Goal: Task Accomplishment & Management: Manage account settings

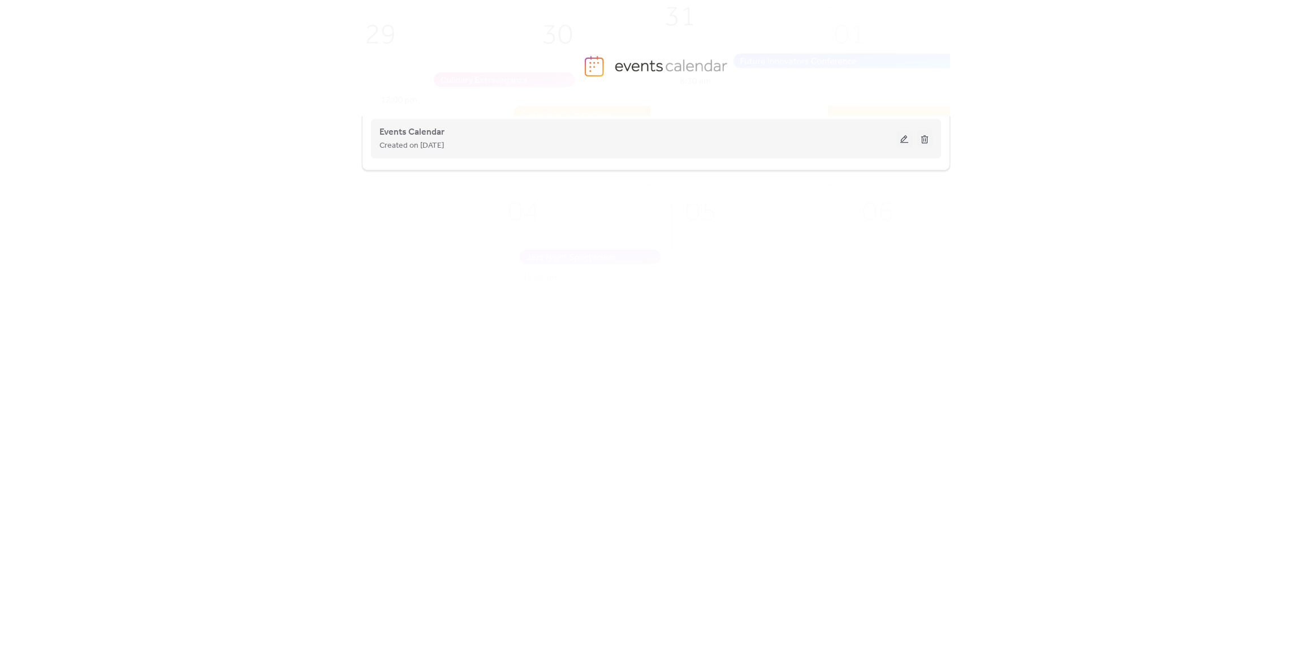
click at [401, 144] on span "Created on [DATE]" at bounding box center [412, 146] width 64 height 14
click at [899, 141] on button at bounding box center [905, 138] width 16 height 17
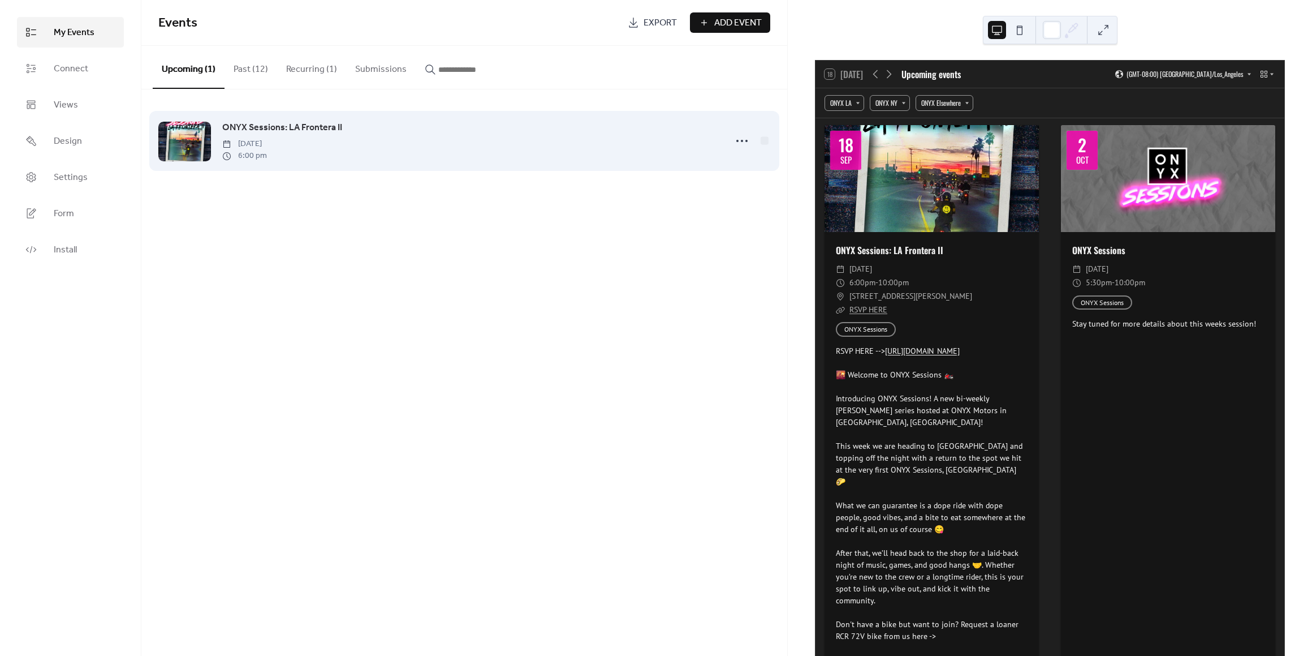
click at [447, 141] on div "ONYX Sessions: LA Frontera II [DATE] 6:00 pm" at bounding box center [470, 140] width 497 height 41
click at [321, 122] on span "ONYX Sessions: LA Frontera II" at bounding box center [282, 128] width 120 height 14
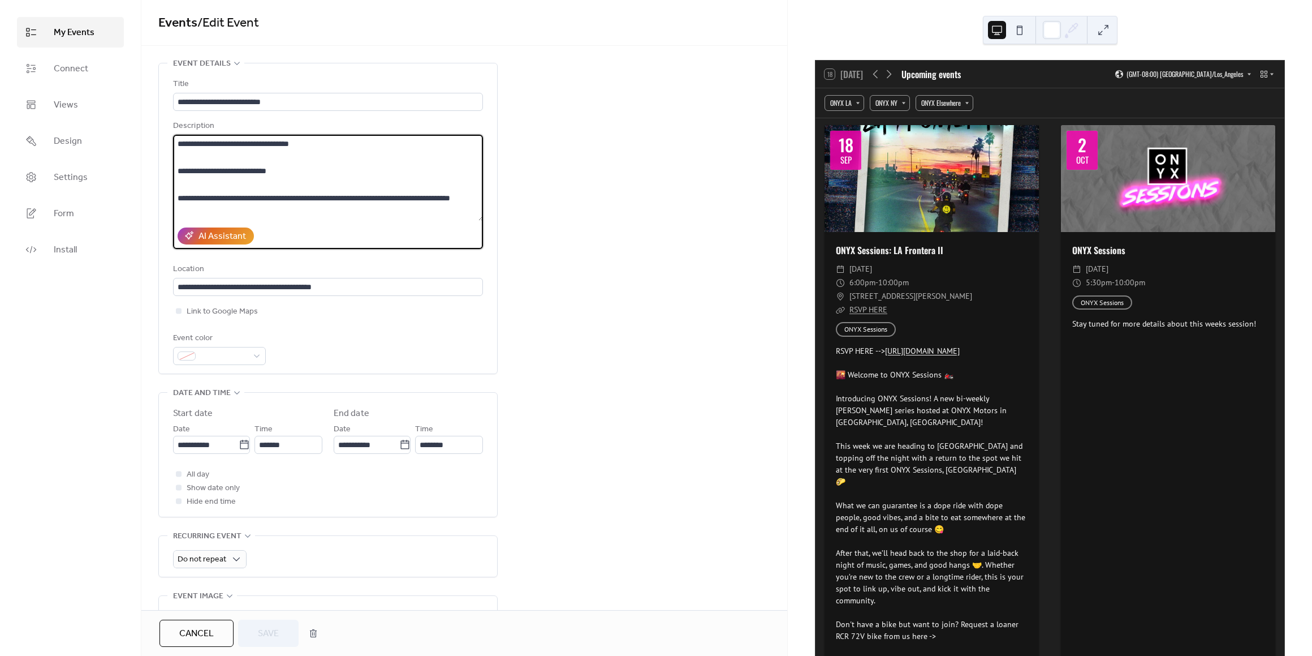
click at [176, 142] on textarea at bounding box center [328, 178] width 311 height 86
paste textarea "**********"
type textarea "**********"
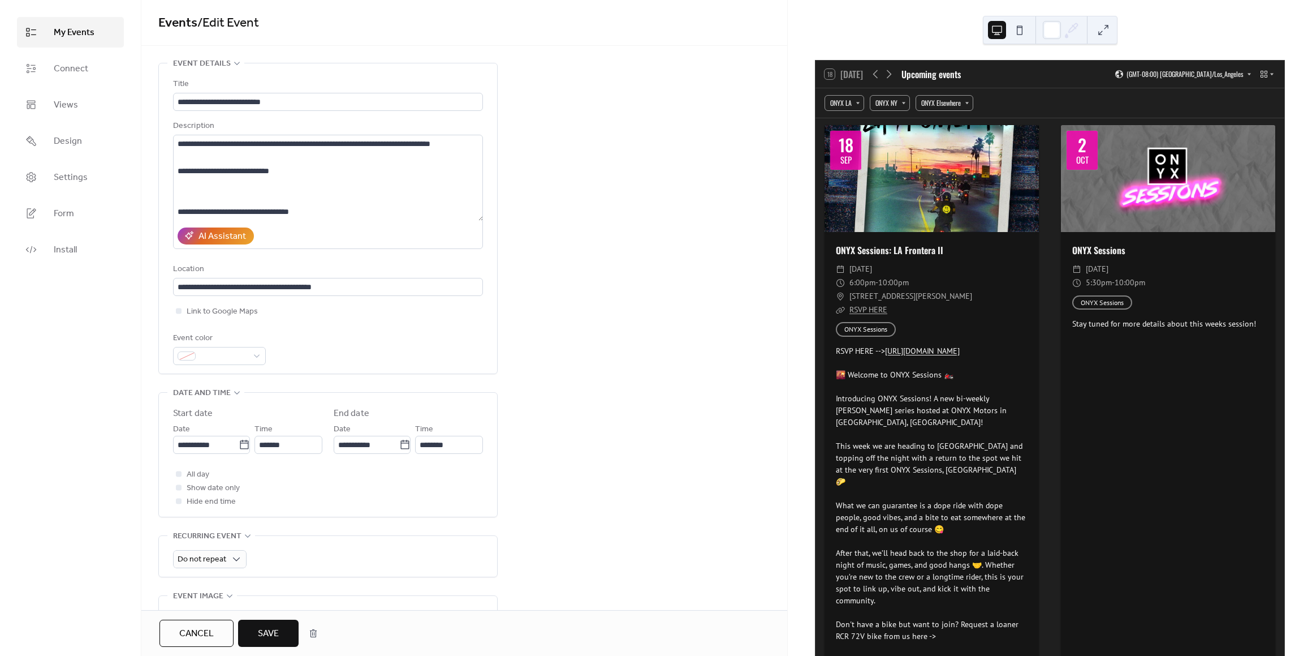
click at [564, 237] on div "**********" at bounding box center [464, 560] width 646 height 994
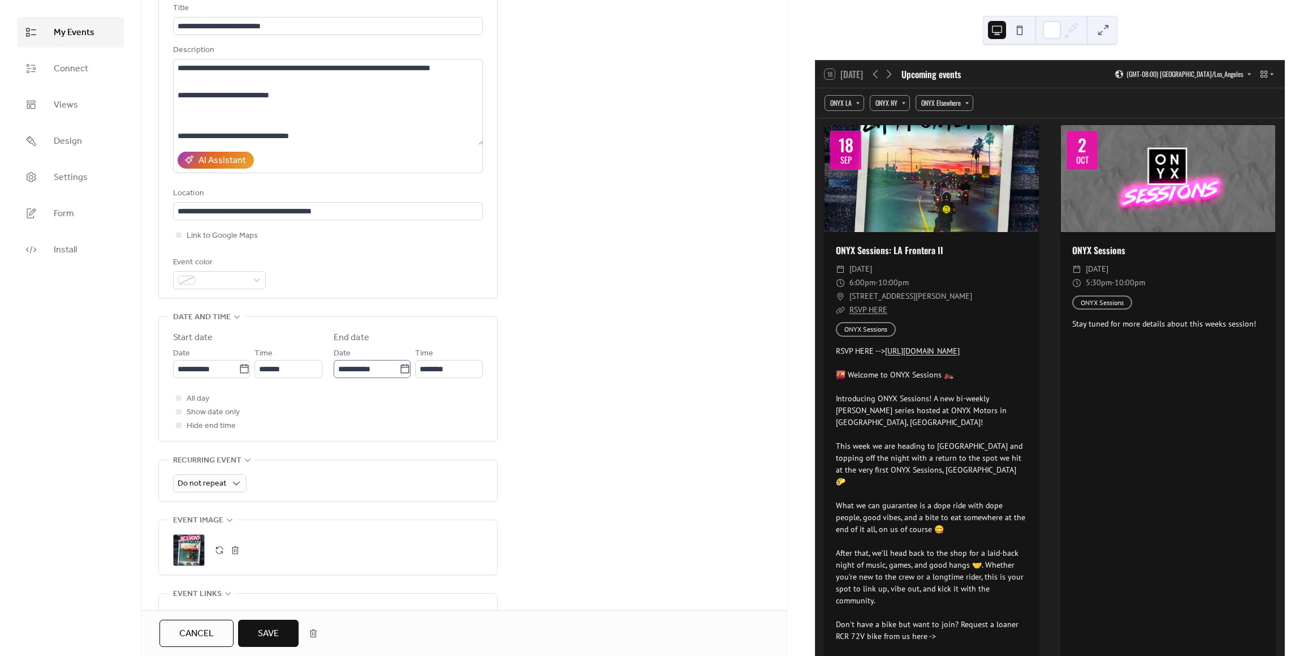
scroll to position [113, 0]
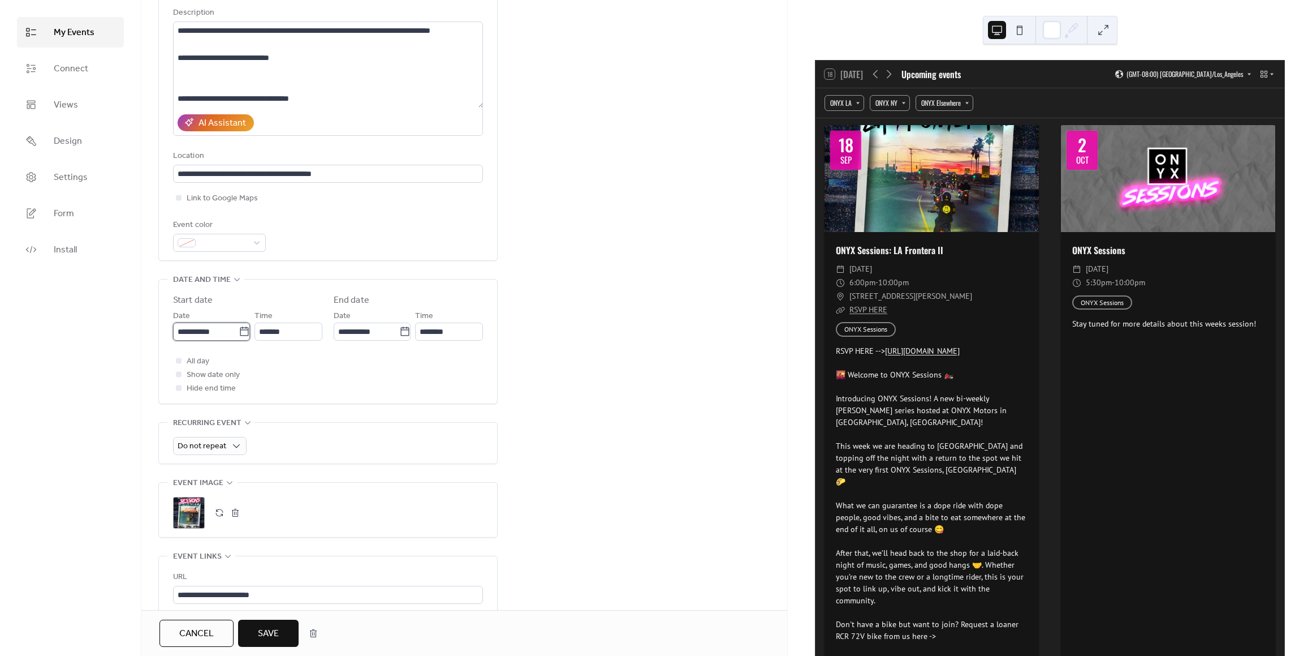
click at [206, 334] on input "**********" at bounding box center [206, 331] width 66 height 18
click at [266, 455] on td "25" at bounding box center [263, 460] width 18 height 19
type input "**********"
click at [575, 349] on div "**********" at bounding box center [464, 447] width 646 height 994
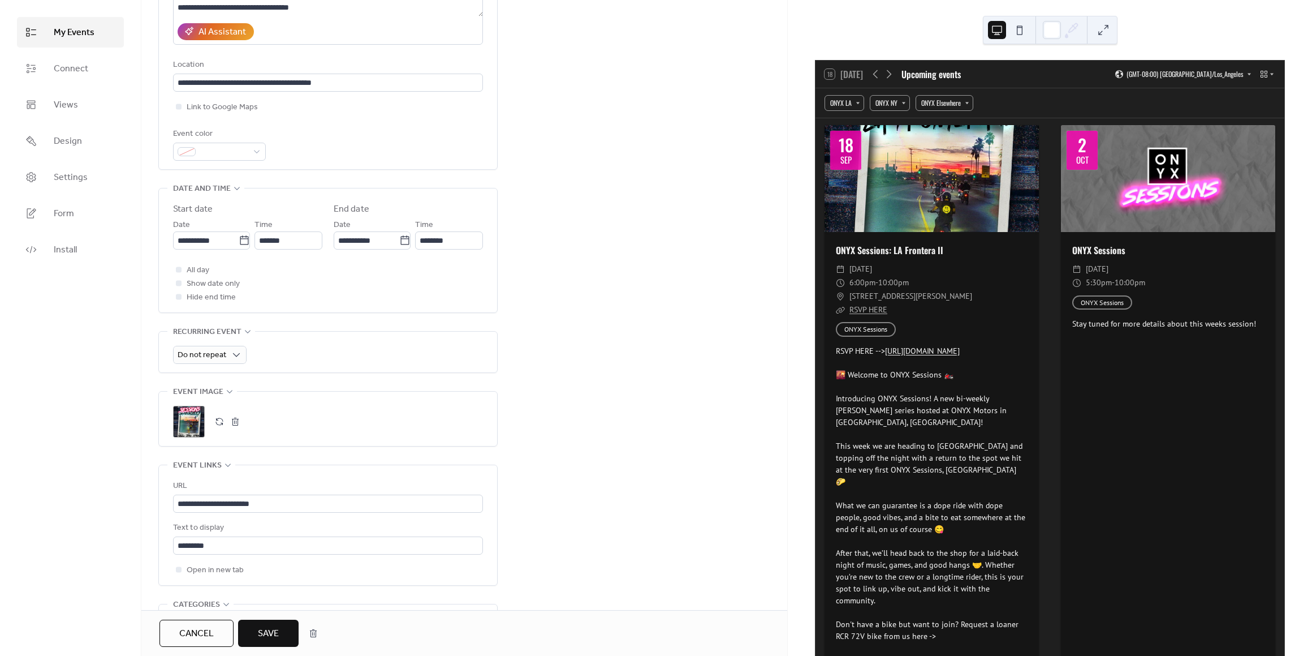
scroll to position [226, 0]
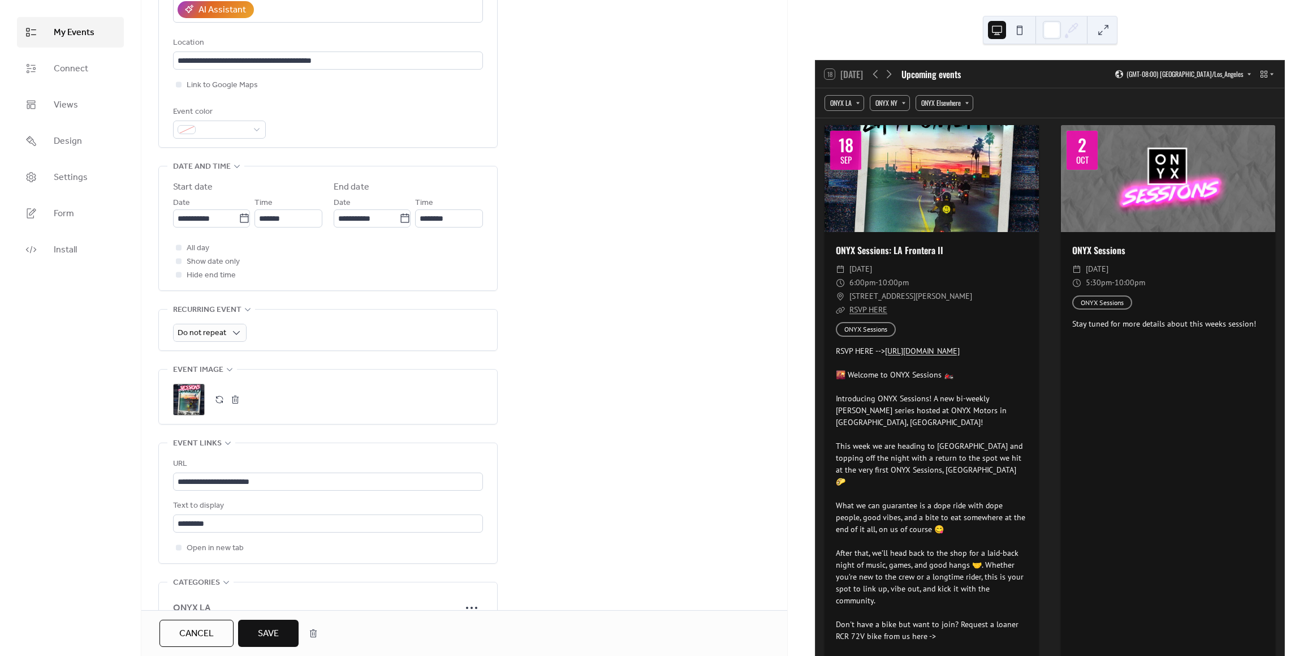
click at [239, 397] on button "button" at bounding box center [235, 399] width 16 height 16
click at [220, 398] on button "button" at bounding box center [220, 399] width 16 height 16
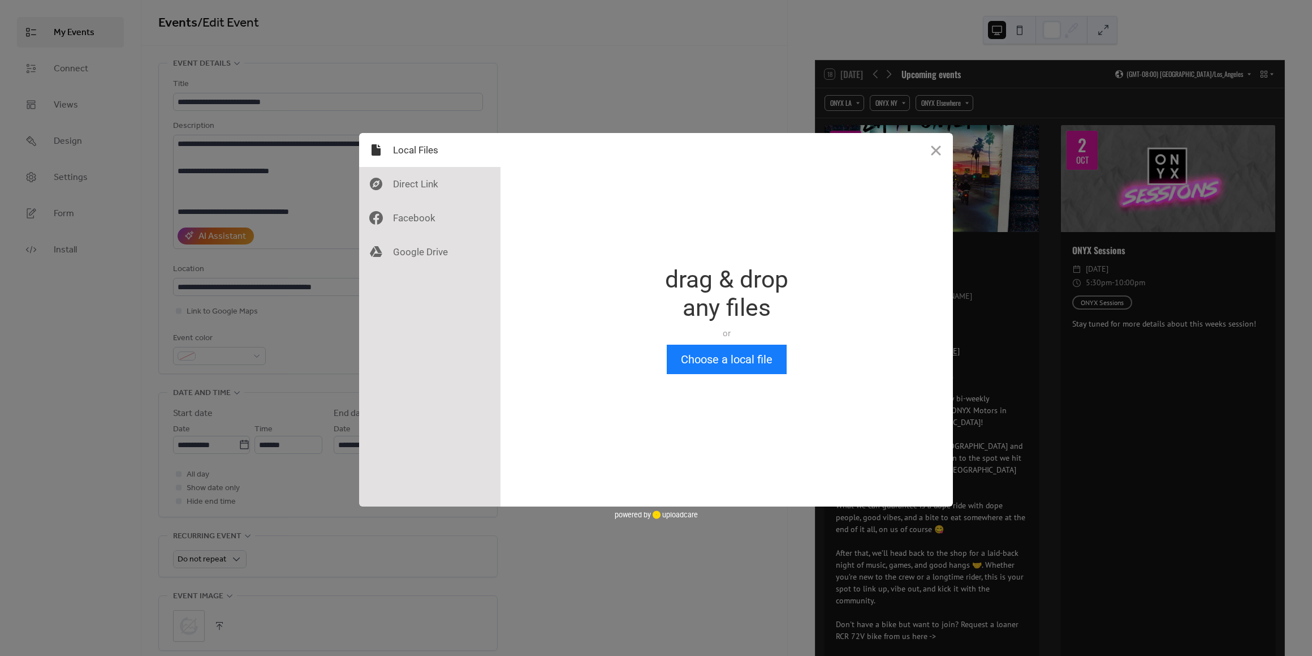
scroll to position [0, 0]
click at [776, 376] on div "Drop a file here drag & drop any files or Upload files from your computer Choos…" at bounding box center [727, 319] width 453 height 373
click at [769, 369] on button "Choose a local file" at bounding box center [727, 358] width 120 height 29
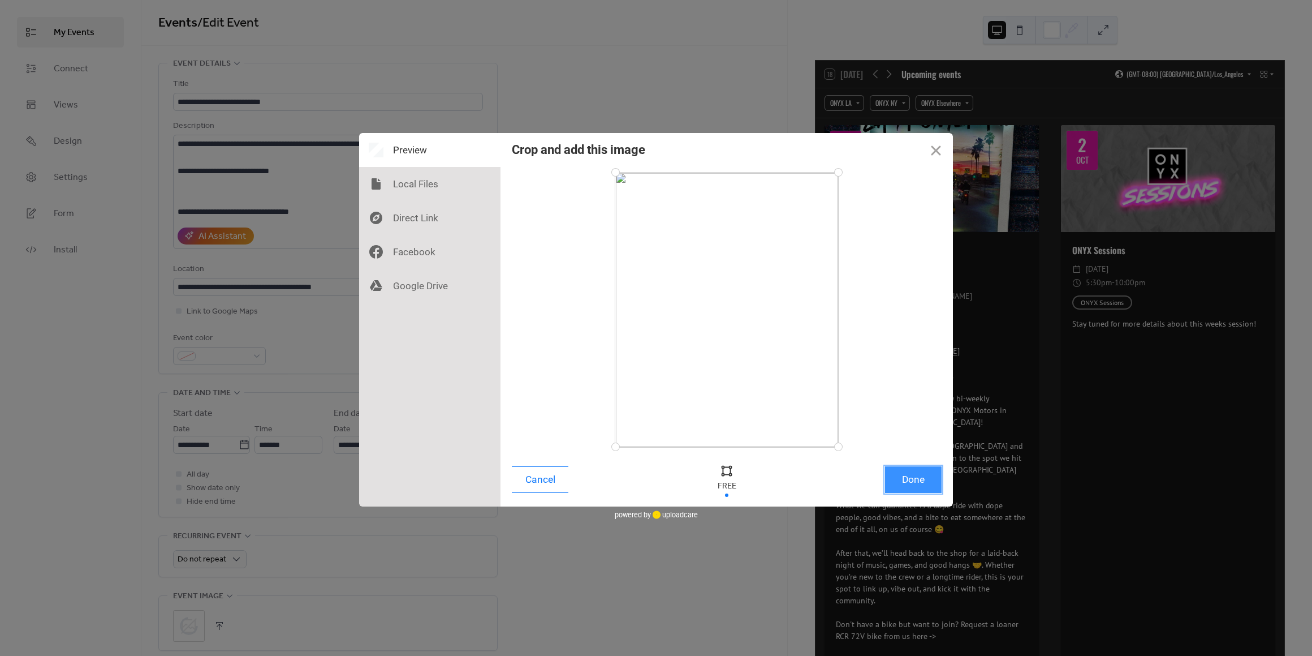
click at [903, 471] on button "Done" at bounding box center [913, 479] width 57 height 27
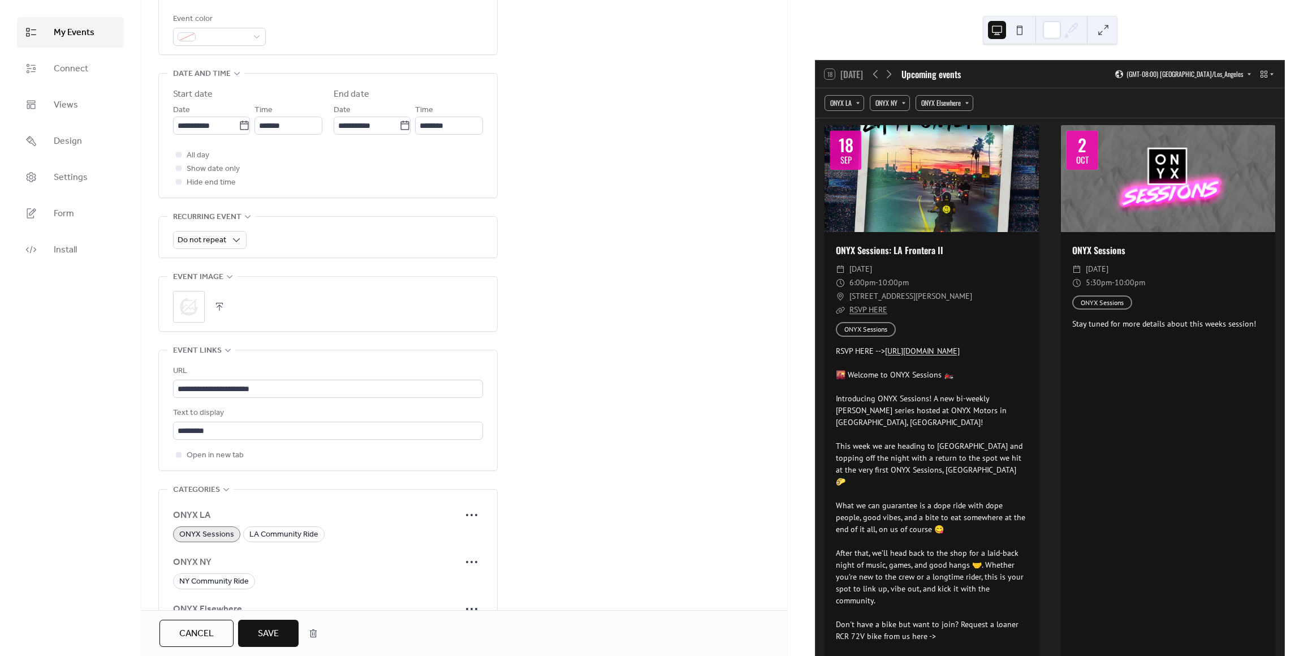
click at [278, 628] on span "Save" at bounding box center [268, 634] width 21 height 14
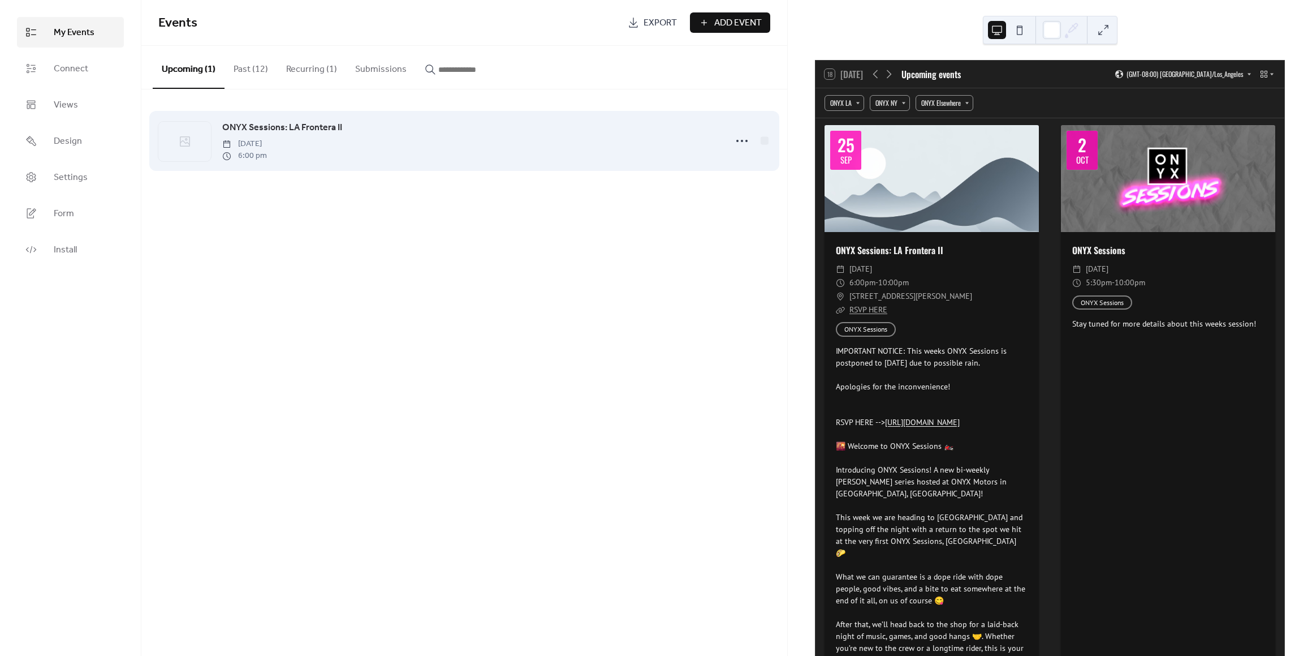
click at [362, 139] on div "ONYX Sessions: LA Frontera II [DATE] 6:00 pm" at bounding box center [470, 140] width 497 height 41
click at [330, 127] on span "ONYX Sessions: LA Frontera II" at bounding box center [282, 128] width 120 height 14
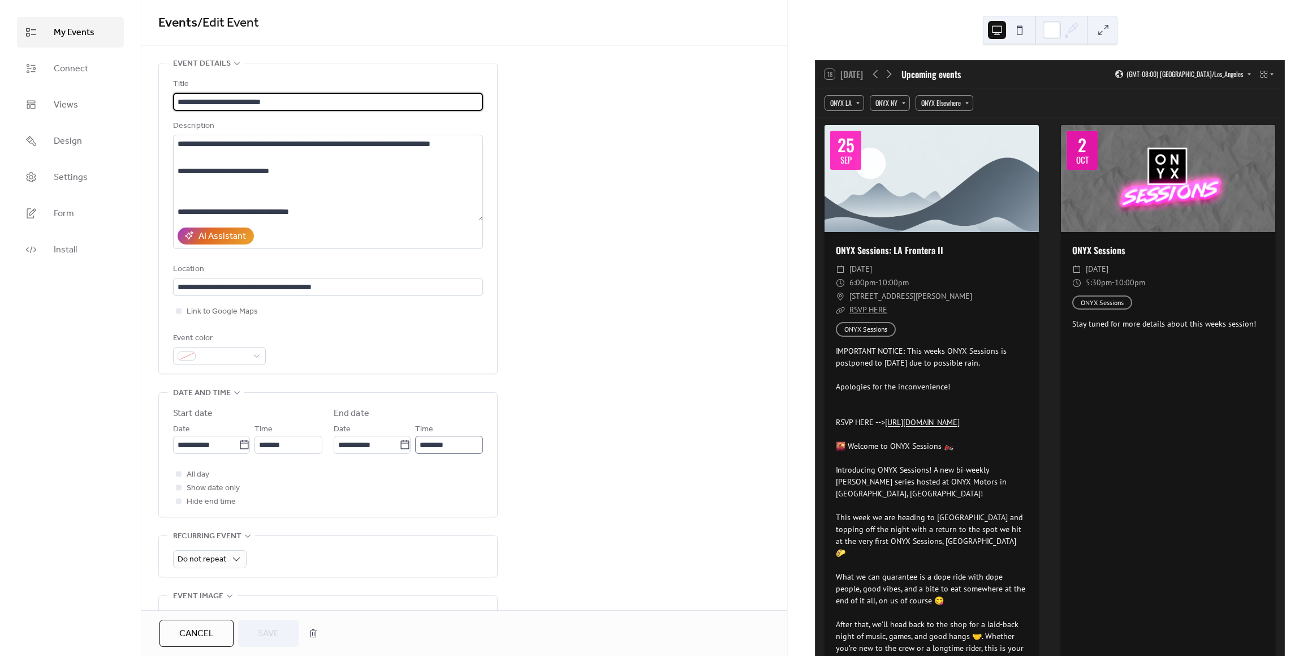
scroll to position [1, 0]
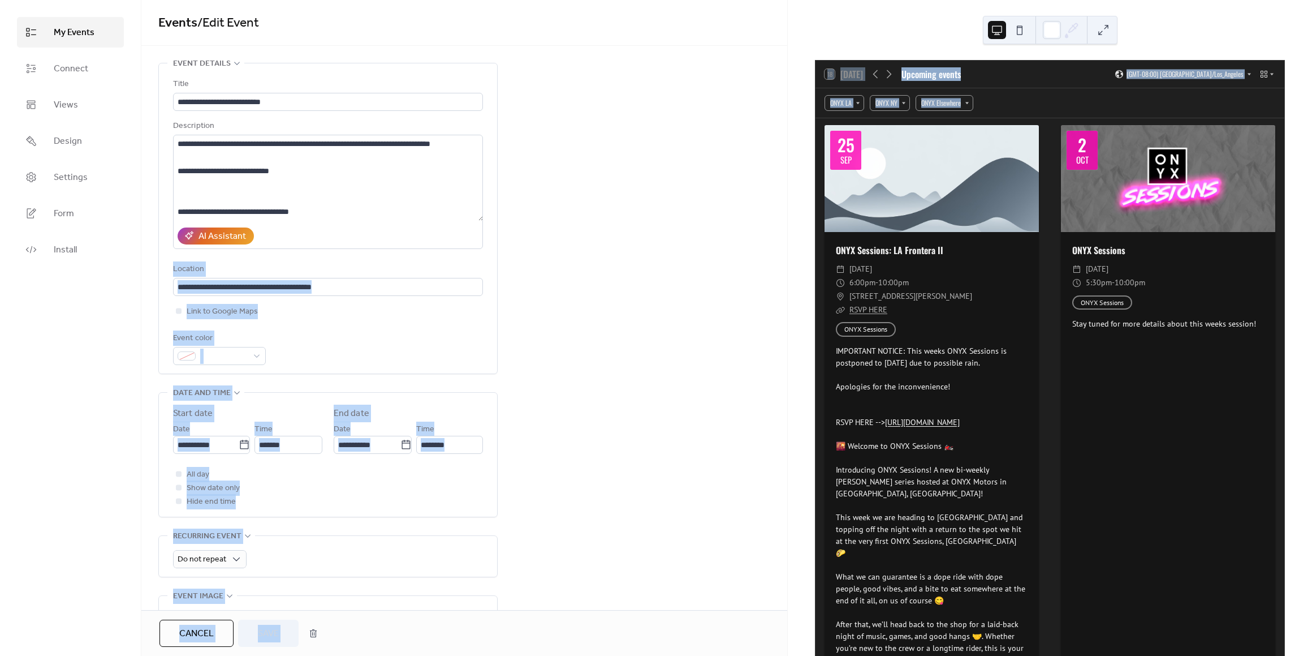
drag, startPoint x: 787, startPoint y: 215, endPoint x: 784, endPoint y: 231, distance: 16.8
click at [784, 231] on div "**********" at bounding box center [656, 328] width 1312 height 656
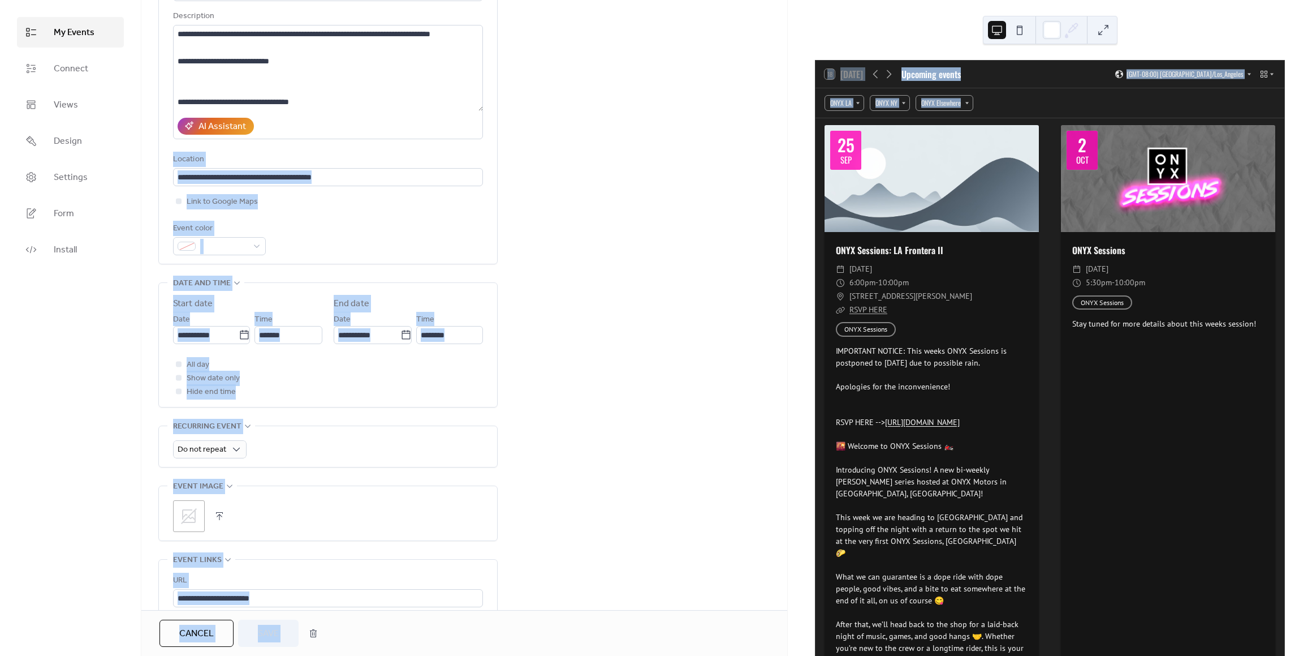
scroll to position [173, 0]
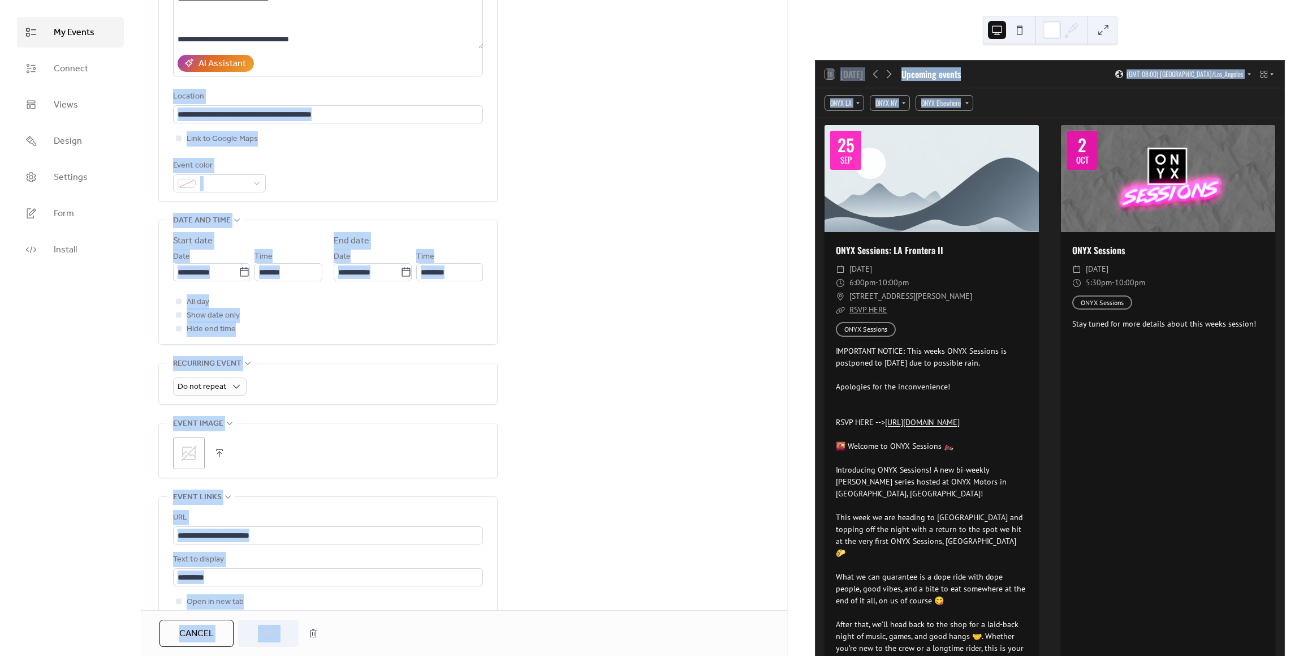
click at [208, 450] on div ";" at bounding box center [328, 453] width 310 height 32
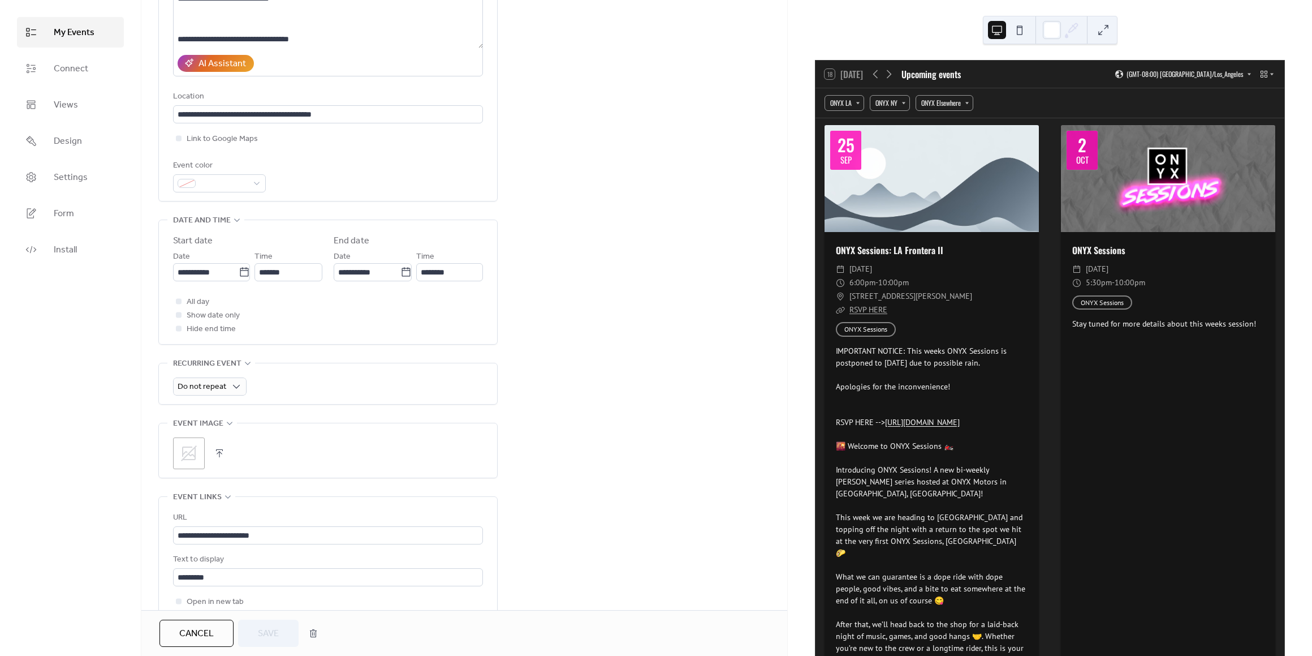
click at [218, 450] on button "button" at bounding box center [220, 453] width 16 height 16
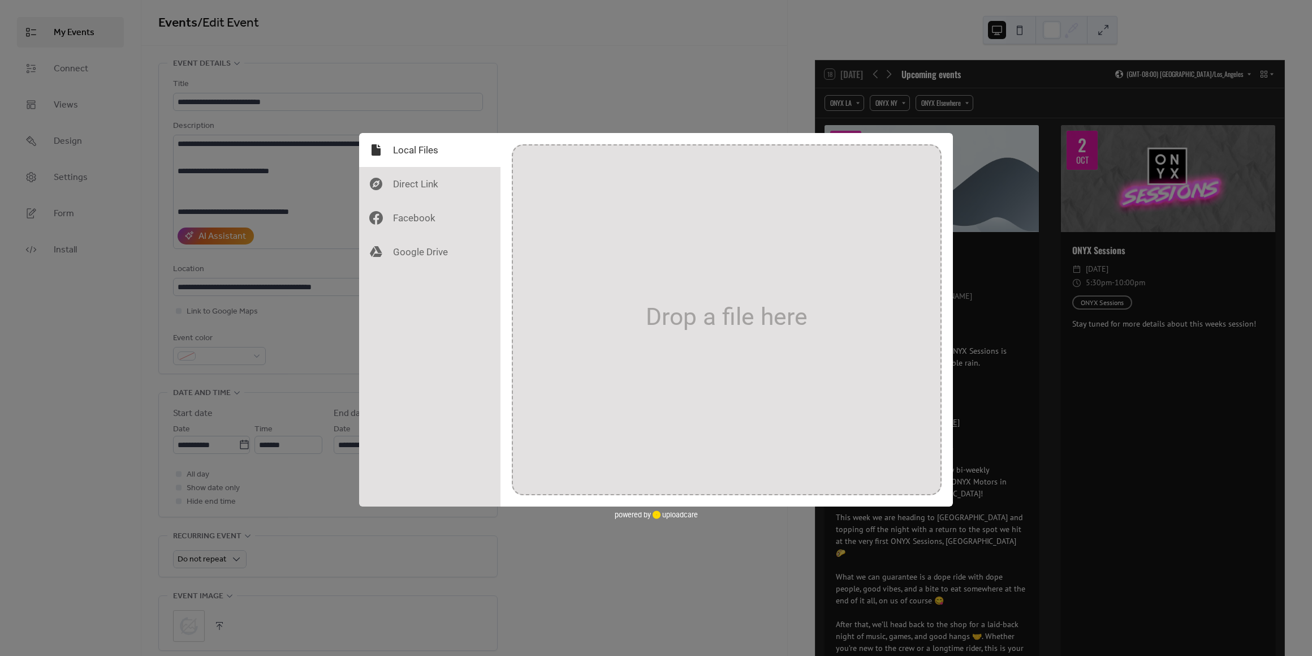
scroll to position [0, 0]
click at [750, 326] on div "Drop a file here" at bounding box center [727, 317] width 162 height 28
click at [421, 154] on div at bounding box center [429, 150] width 141 height 34
click at [669, 328] on div "Drop a file here" at bounding box center [727, 317] width 162 height 28
click at [410, 158] on div at bounding box center [429, 150] width 141 height 34
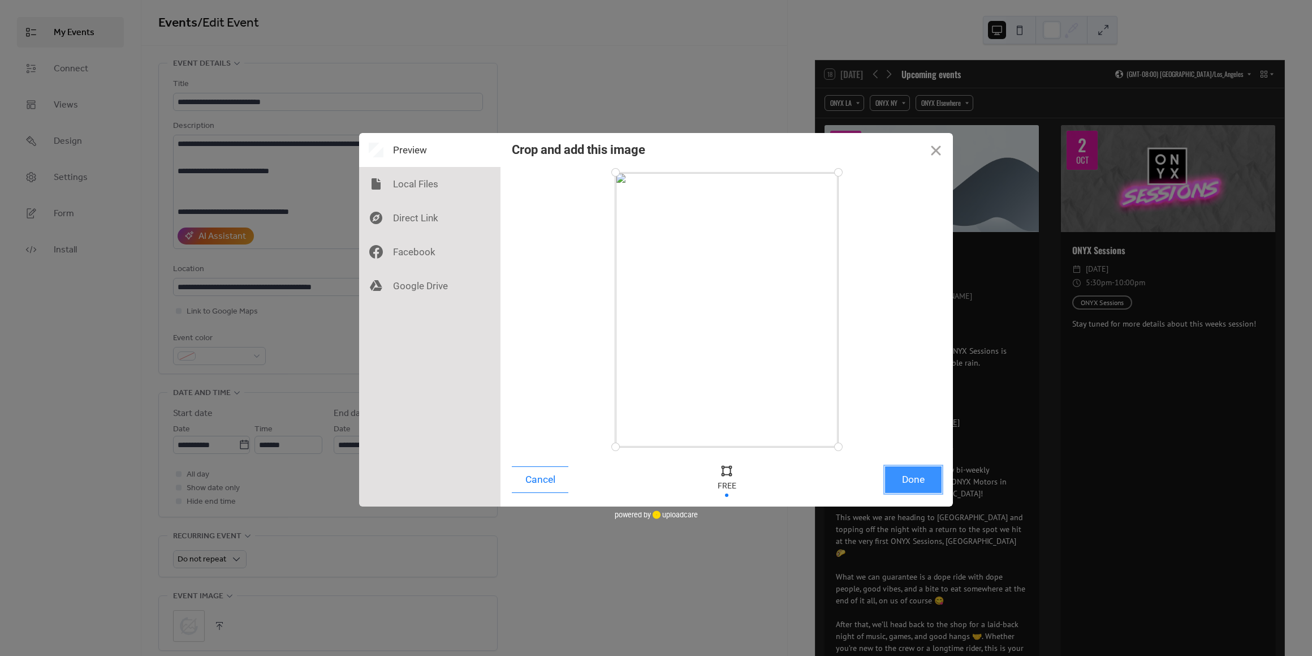
click at [906, 474] on button "Done" at bounding box center [913, 479] width 57 height 27
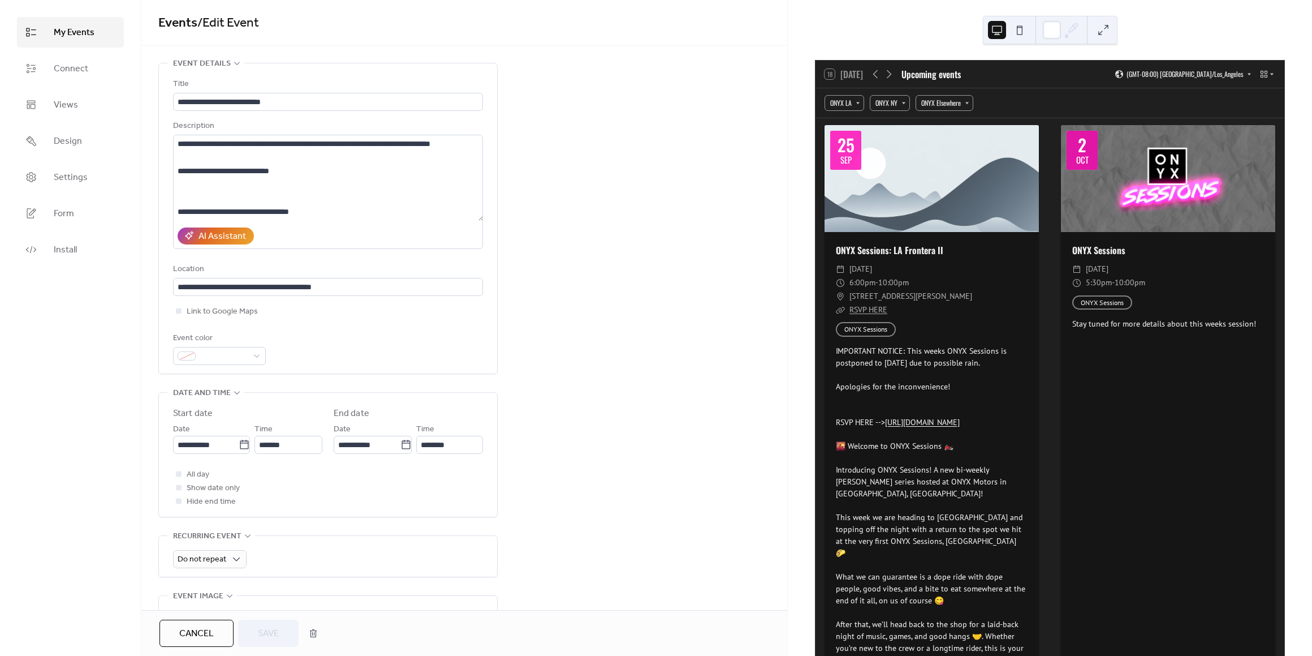
scroll to position [319, 0]
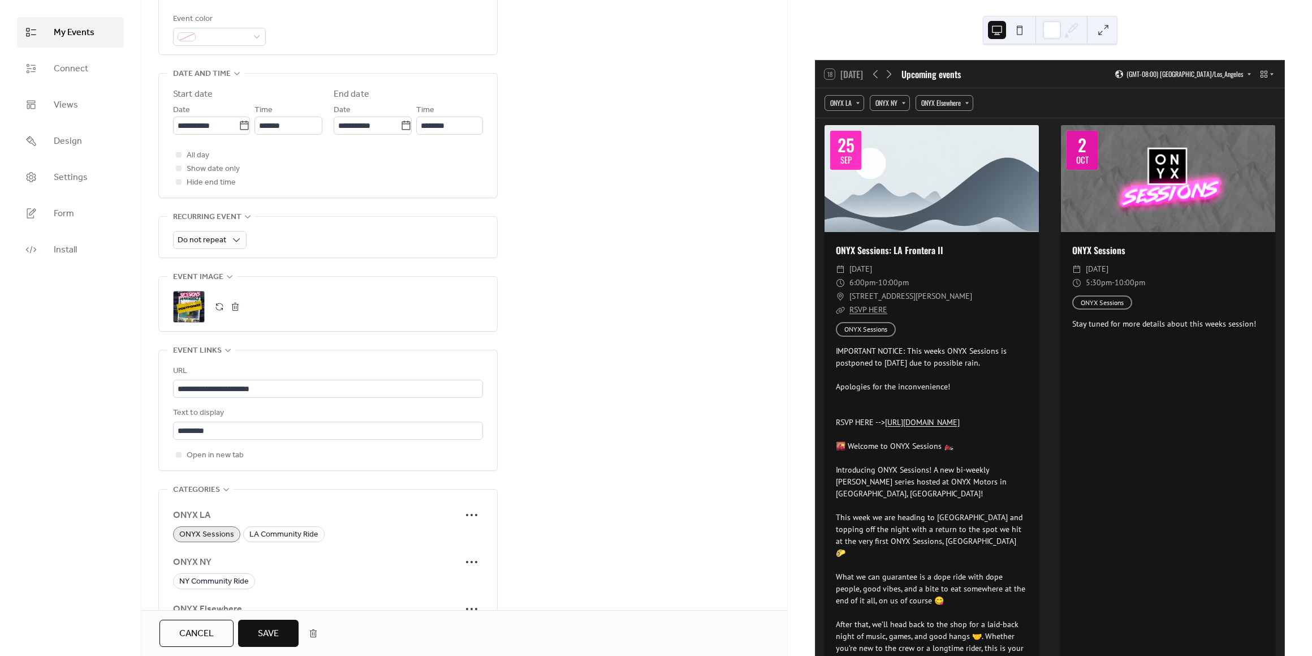
click at [264, 627] on span "Save" at bounding box center [268, 634] width 21 height 14
